Goal: Information Seeking & Learning: Learn about a topic

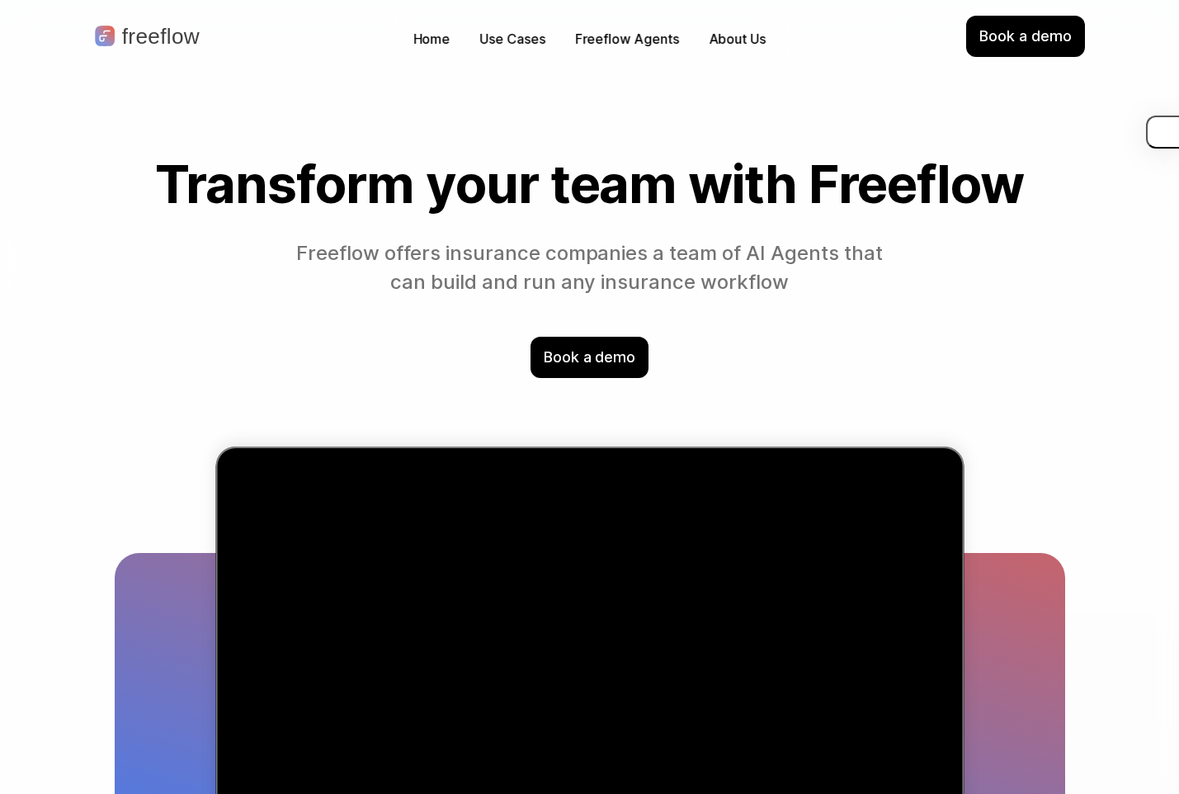
click at [555, 283] on p "Freeflow offers insurance companies a team of AI Agents that can build and run …" at bounding box center [590, 268] width 602 height 58
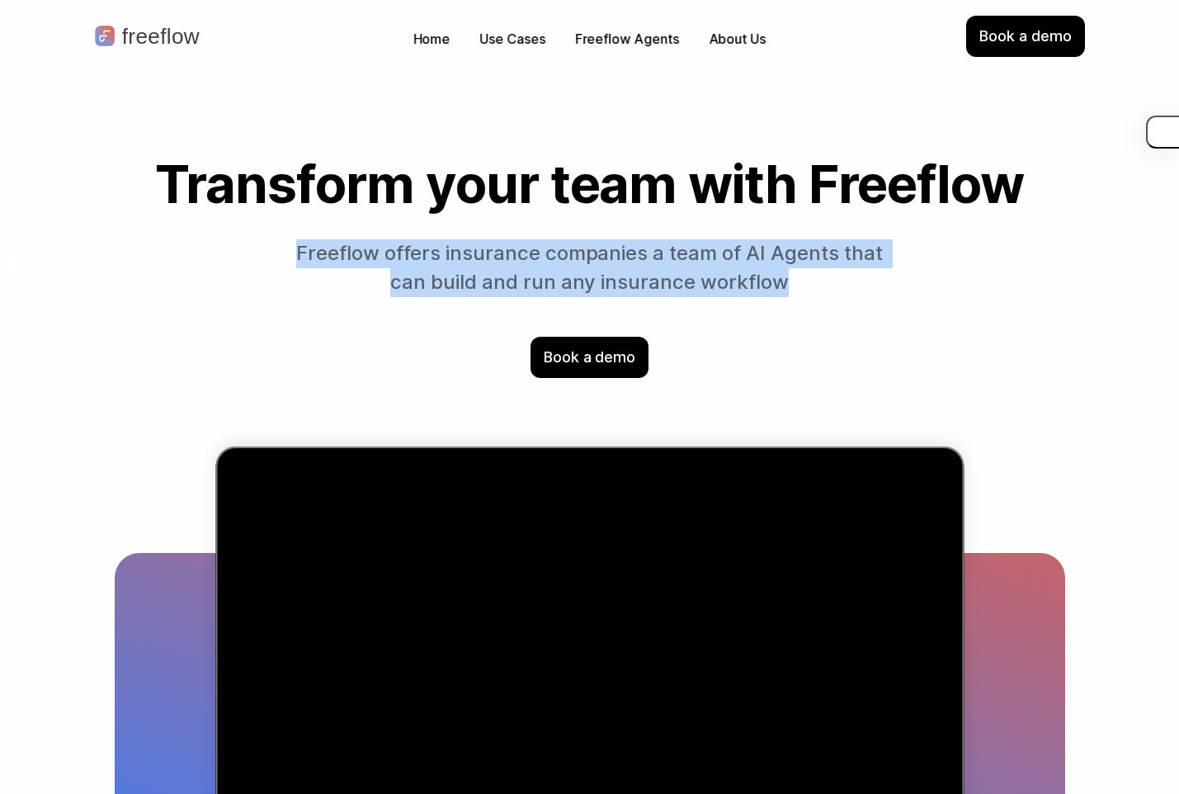
click at [555, 283] on p "Freeflow offers insurance companies a team of AI Agents that can build and run …" at bounding box center [590, 268] width 602 height 58
click at [729, 289] on p "Freeflow offers insurance companies a team of AI Agents that can build and run …" at bounding box center [590, 268] width 602 height 58
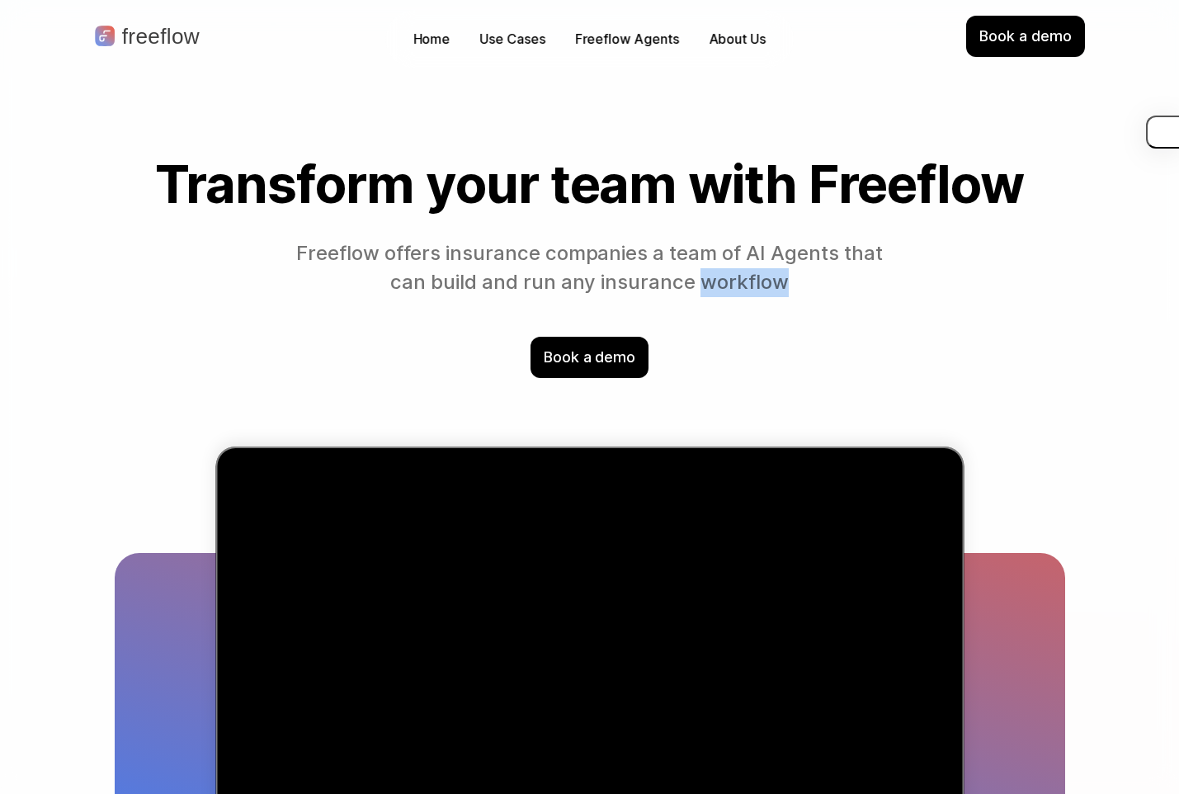
click at [729, 289] on p "Freeflow offers insurance companies a team of AI Agents that can build and run …" at bounding box center [590, 268] width 602 height 58
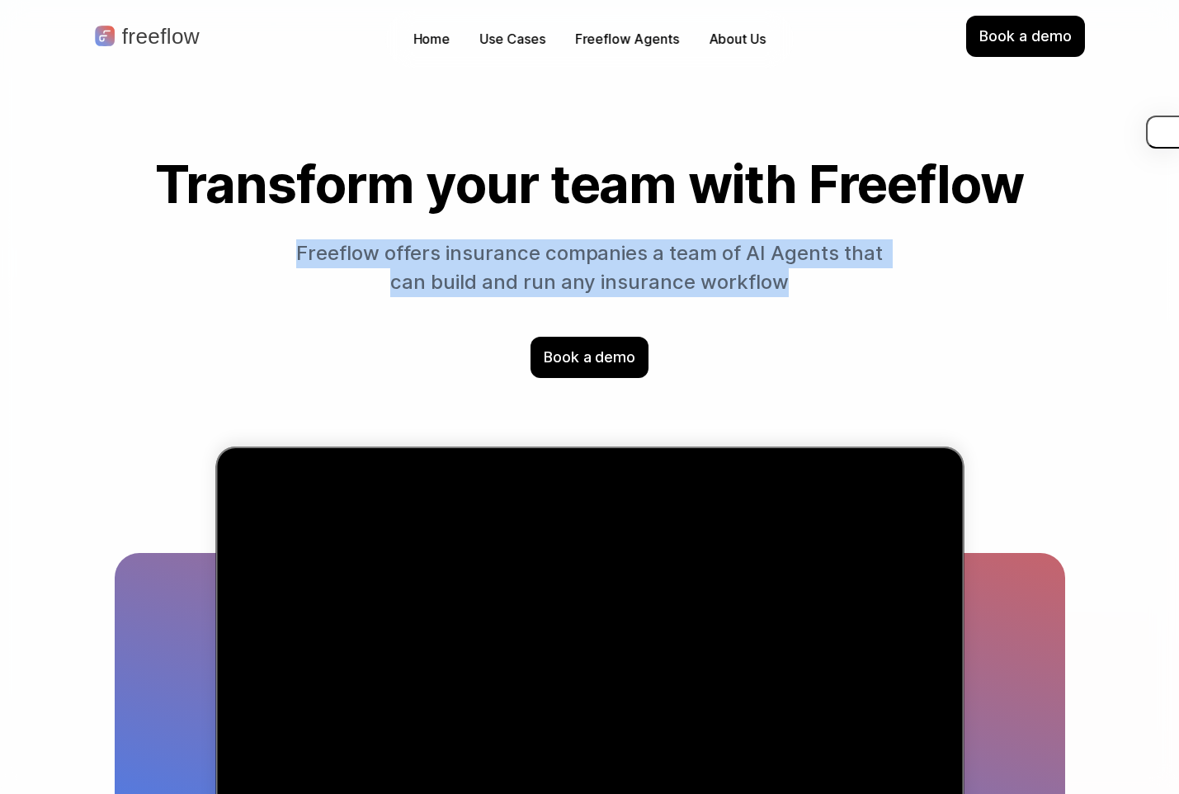
click at [729, 289] on p "Freeflow offers insurance companies a team of AI Agents that can build and run …" at bounding box center [590, 268] width 602 height 58
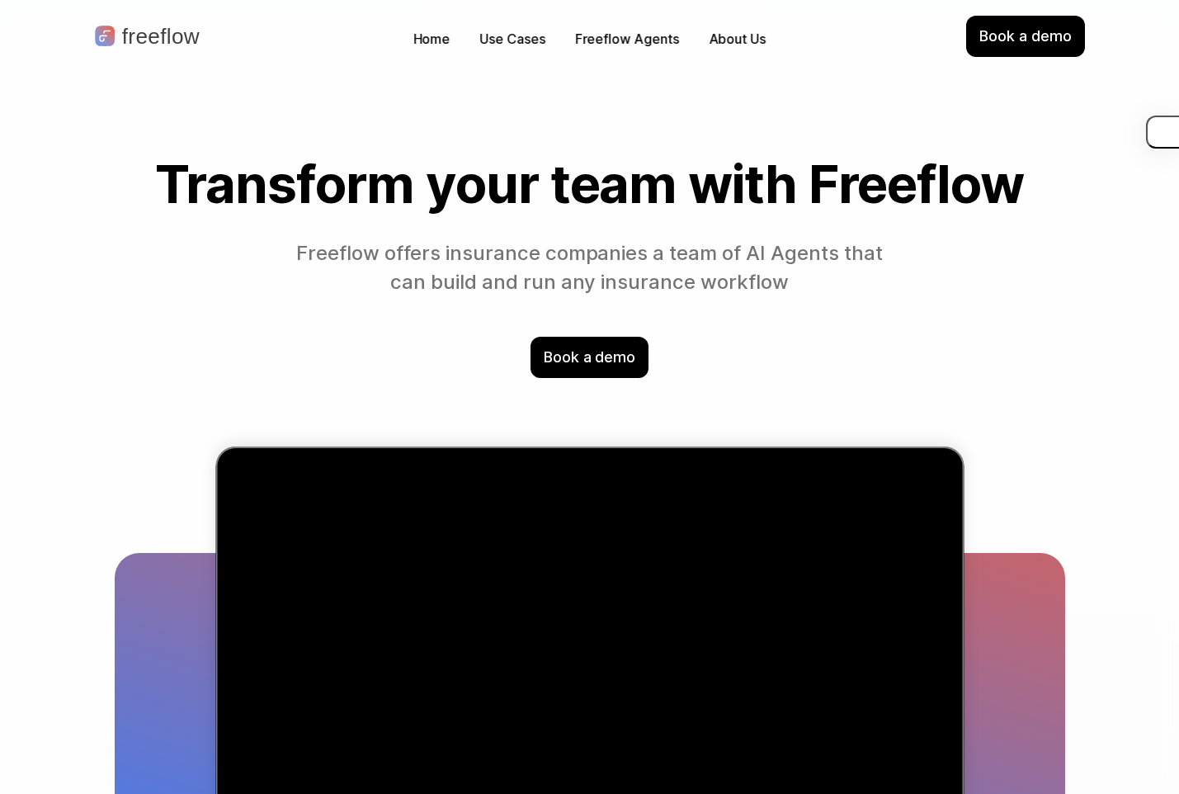
click at [874, 374] on section "Transform your team with Freeflow Freeflow offers insurance companies a team of…" at bounding box center [590, 266] width 1056 height 223
click at [739, 256] on p "Freeflow offers insurance companies a team of AI Agents that can build and run …" at bounding box center [590, 268] width 602 height 58
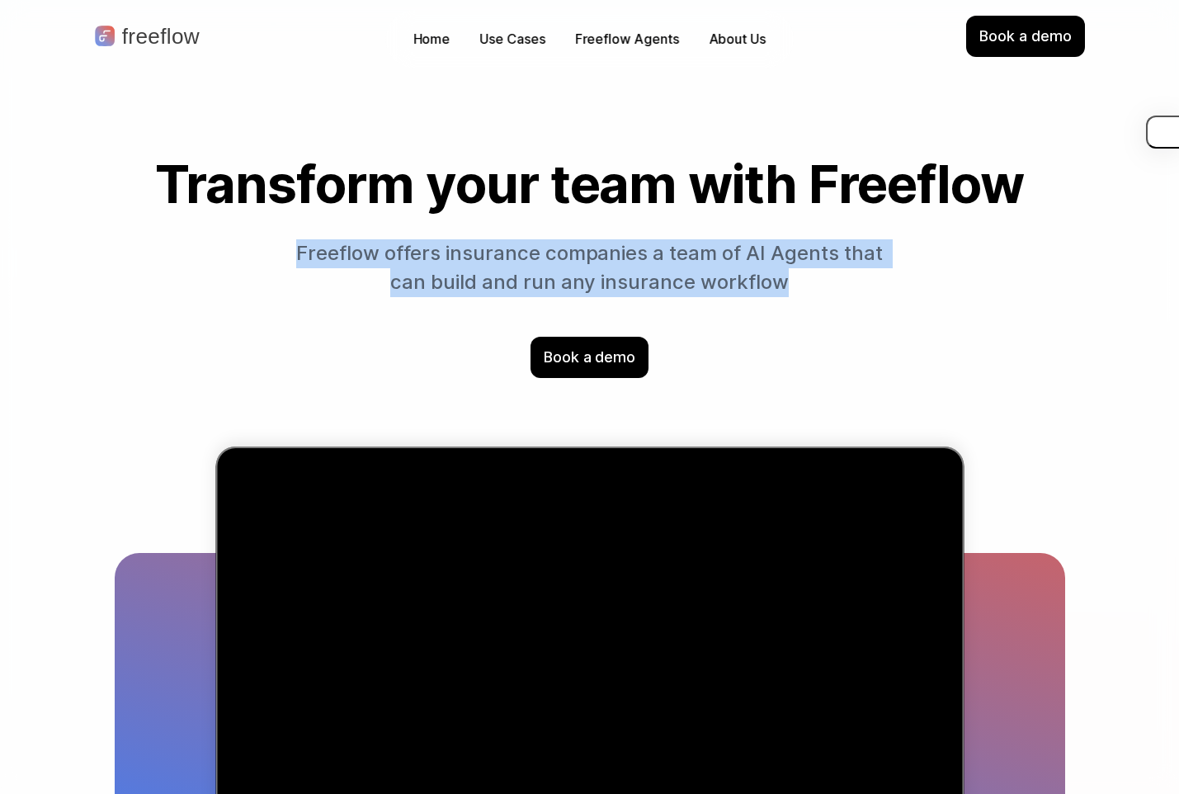
click at [739, 256] on p "Freeflow offers insurance companies a team of AI Agents that can build and run …" at bounding box center [590, 268] width 602 height 58
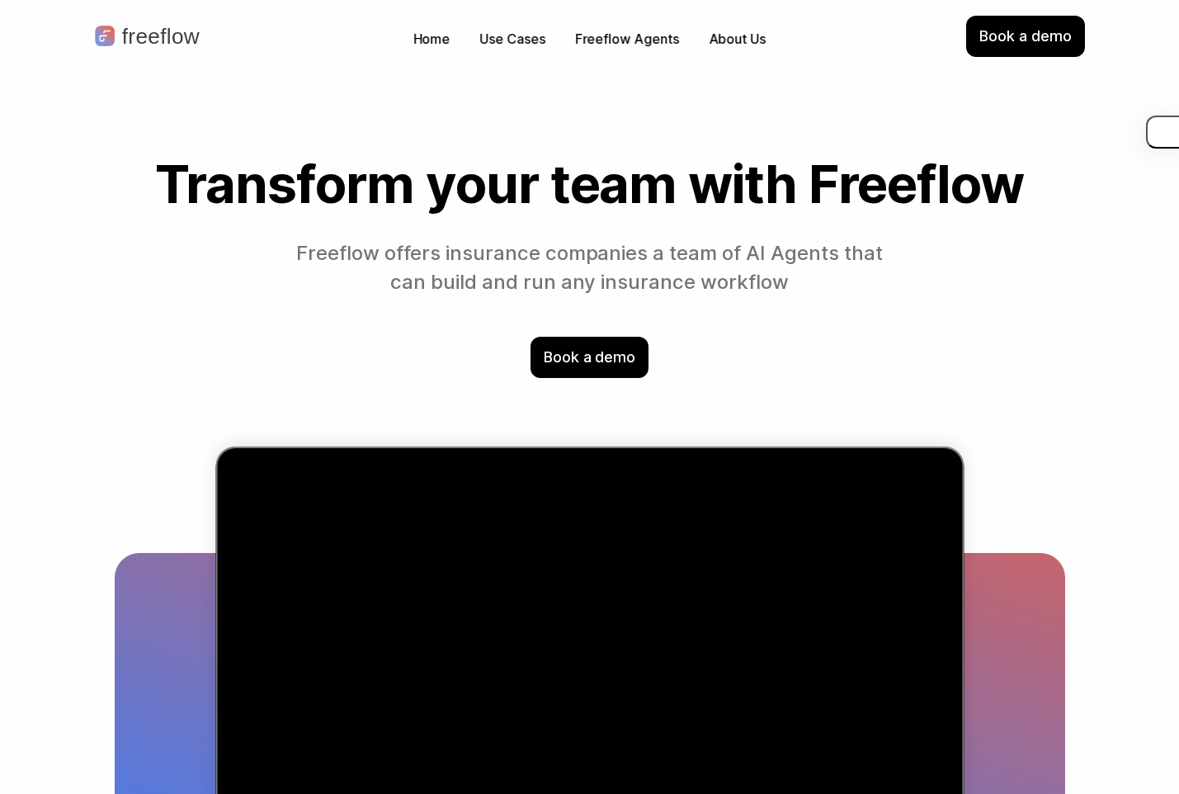
click at [781, 292] on p "Freeflow offers insurance companies a team of AI Agents that can build and run …" at bounding box center [590, 268] width 602 height 58
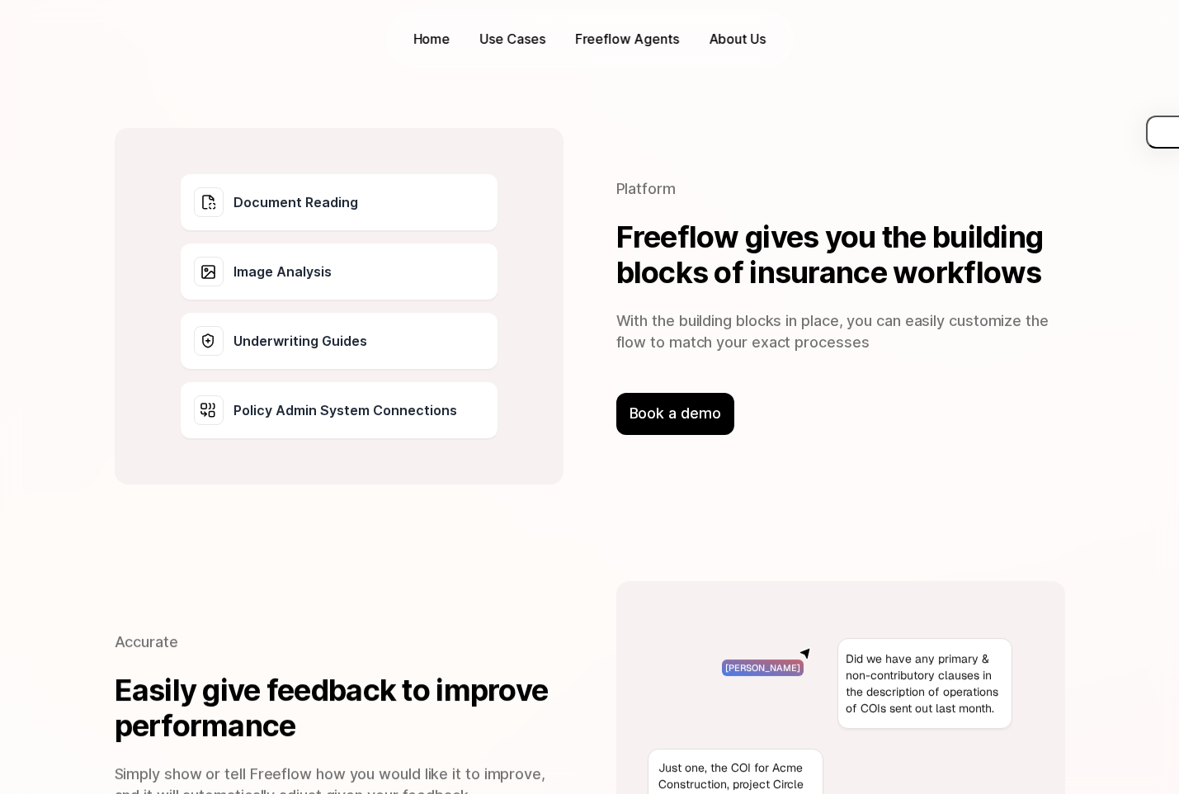
scroll to position [2923, 0]
